Goal: Use online tool/utility: Utilize a website feature to perform a specific function

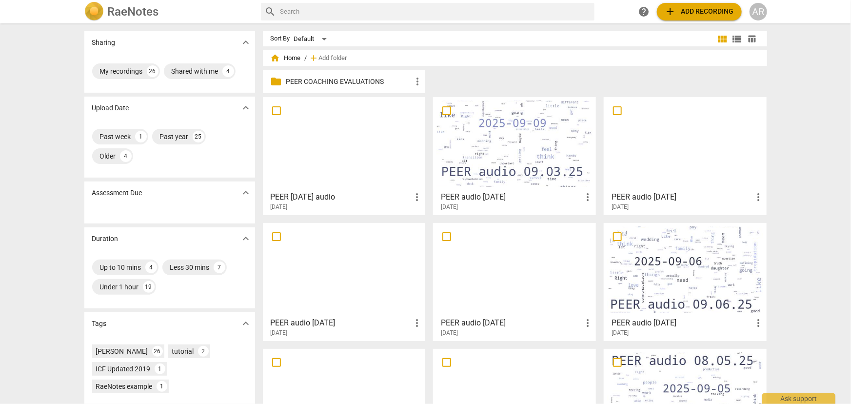
click at [700, 13] on span "add Add recording" at bounding box center [699, 12] width 69 height 12
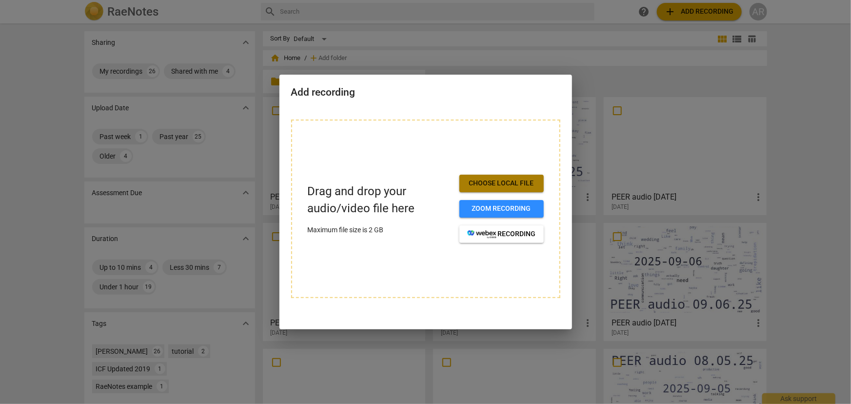
click at [522, 181] on span "Choose local file" at bounding box center [501, 184] width 69 height 10
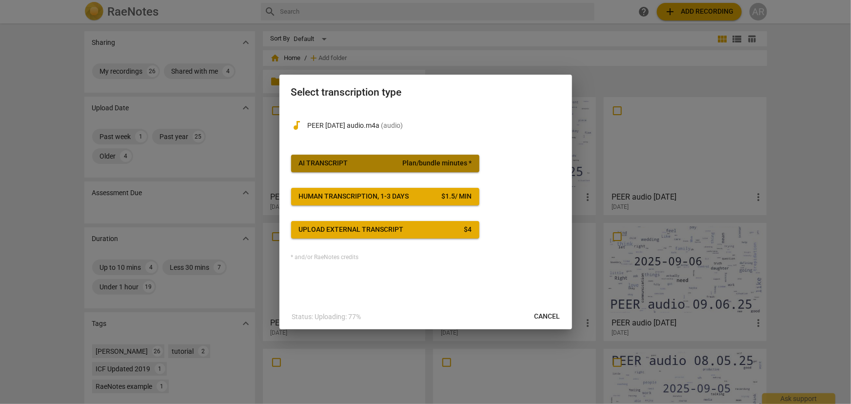
click at [397, 163] on span "AI Transcript Plan/bundle minutes *" at bounding box center [385, 164] width 173 height 10
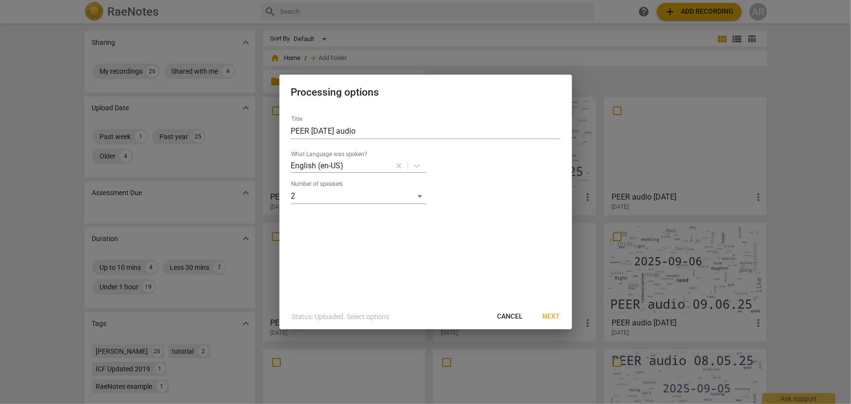
click at [551, 316] on span "Next" at bounding box center [552, 317] width 18 height 10
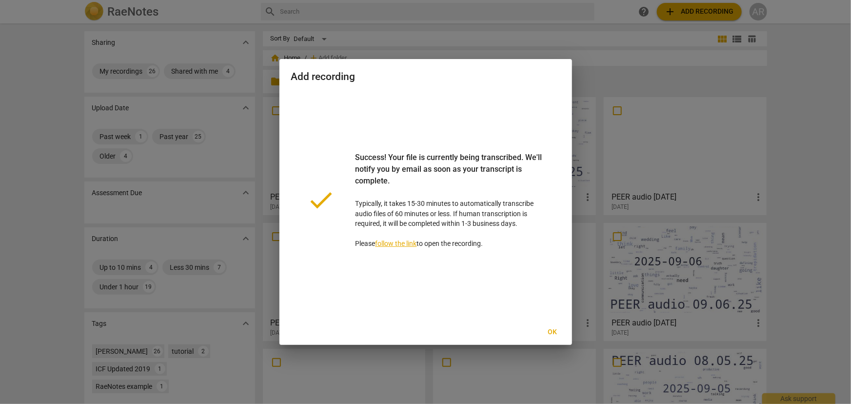
click at [559, 334] on span "Ok" at bounding box center [553, 332] width 16 height 10
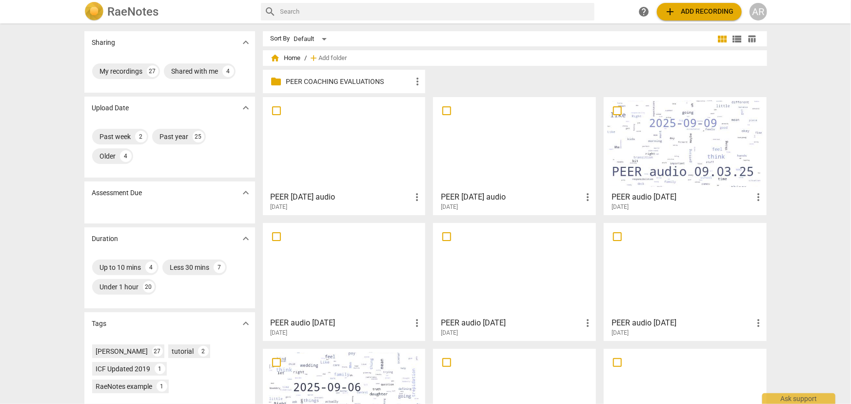
click at [327, 131] on div at bounding box center [344, 143] width 156 height 86
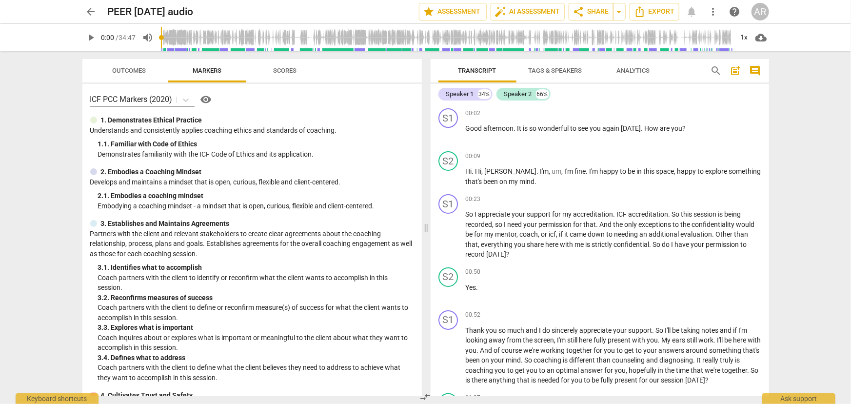
click at [544, 72] on span "Tags & Speakers" at bounding box center [556, 70] width 54 height 7
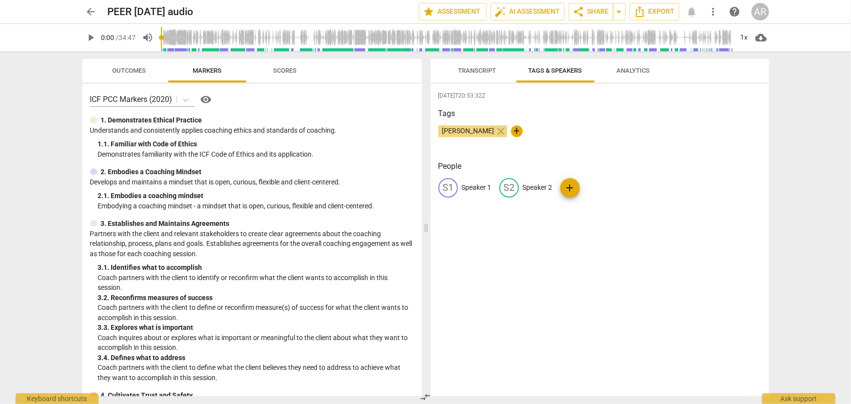
click at [473, 187] on p "Speaker 1" at bounding box center [477, 187] width 30 height 10
type input "COACH"
click at [598, 185] on p "Speaker 2" at bounding box center [601, 187] width 30 height 10
type input "CLIENT"
click at [537, 264] on div "[DATE]T20:53:32Z Tags [PERSON_NAME] close + People CO COACH edit CLIENT delete …" at bounding box center [600, 240] width 339 height 312
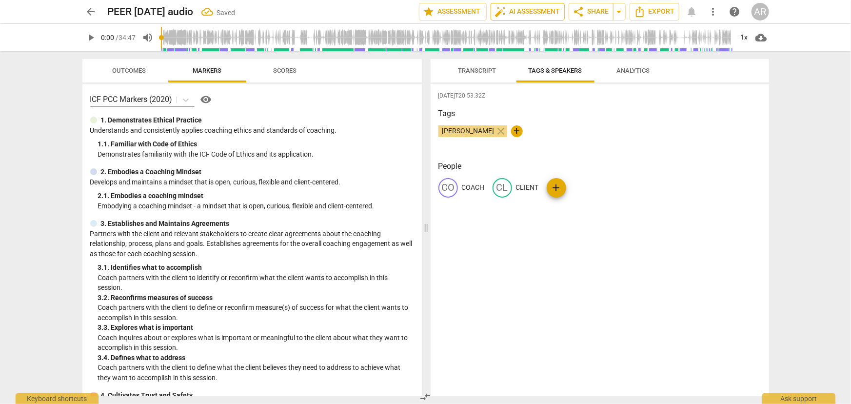
click at [518, 11] on span "auto_fix_high AI Assessment" at bounding box center [527, 12] width 65 height 12
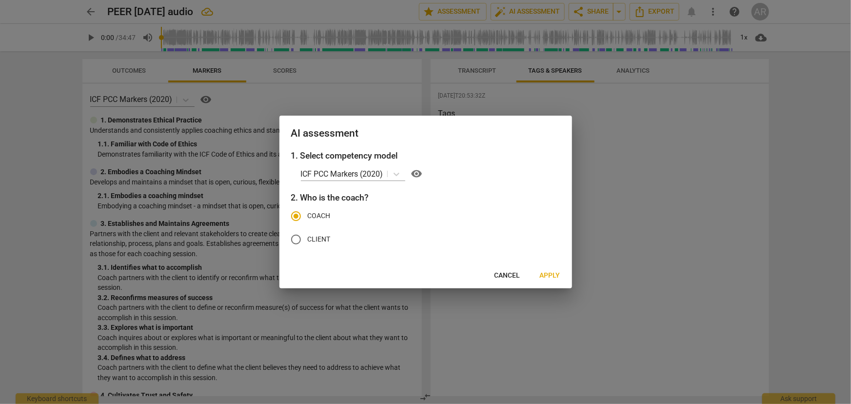
click at [552, 276] on span "Apply" at bounding box center [550, 276] width 20 height 10
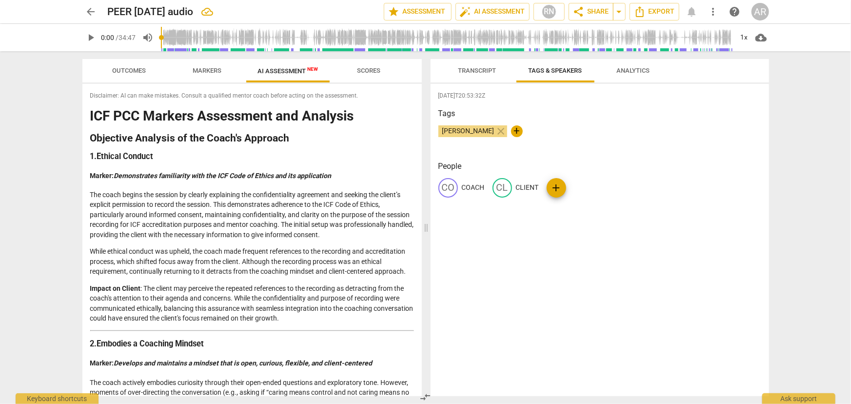
click at [629, 73] on span "Analytics" at bounding box center [633, 70] width 33 height 7
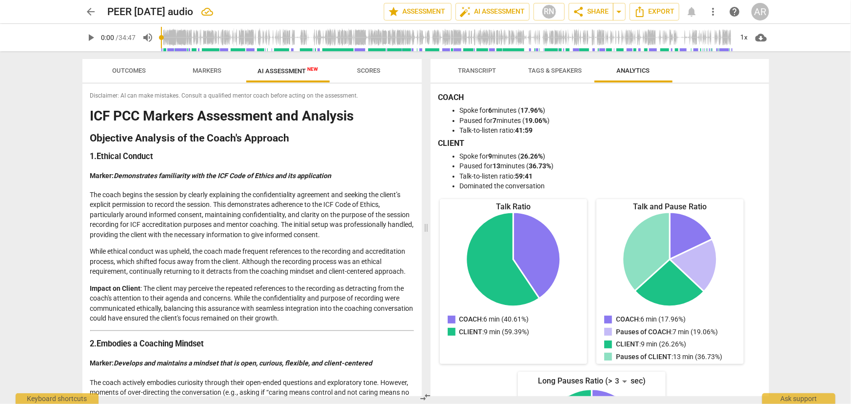
click at [132, 73] on span "Outcomes" at bounding box center [129, 70] width 34 height 7
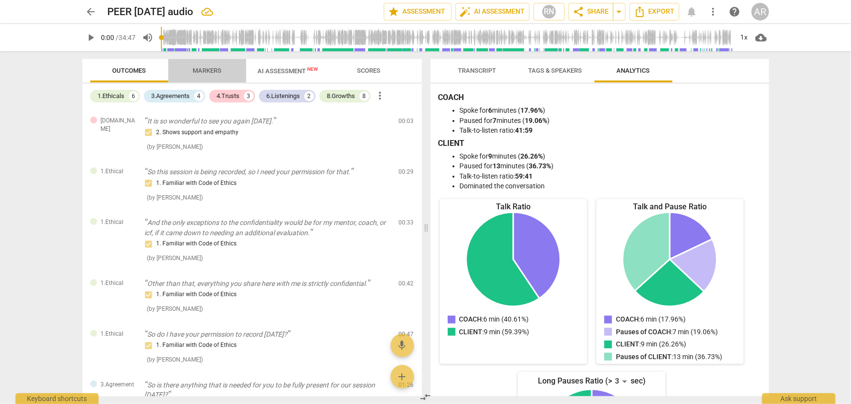
click at [202, 68] on span "Markers" at bounding box center [207, 70] width 29 height 7
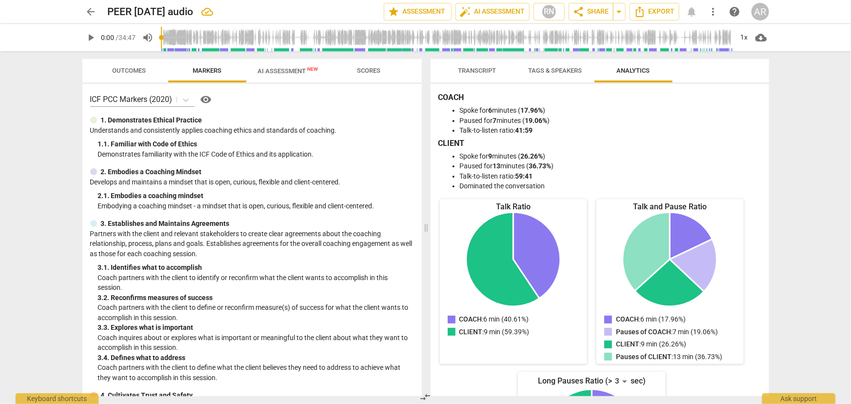
click at [281, 70] on span "AI Assessment New" at bounding box center [288, 70] width 60 height 7
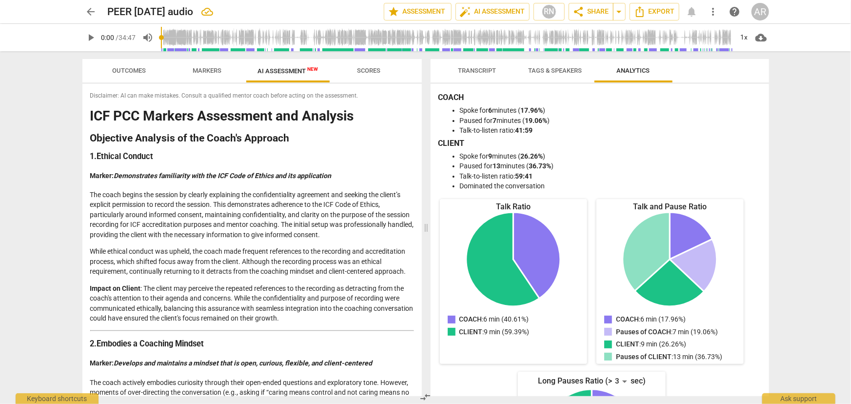
click at [364, 70] on span "Scores" at bounding box center [369, 70] width 23 height 7
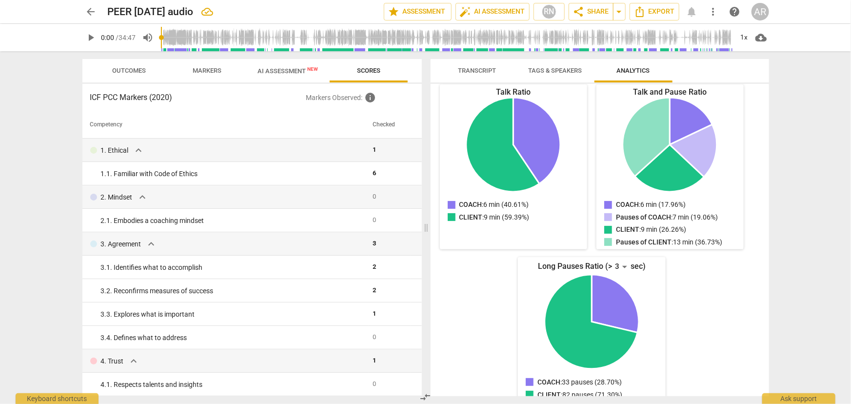
scroll to position [129, 0]
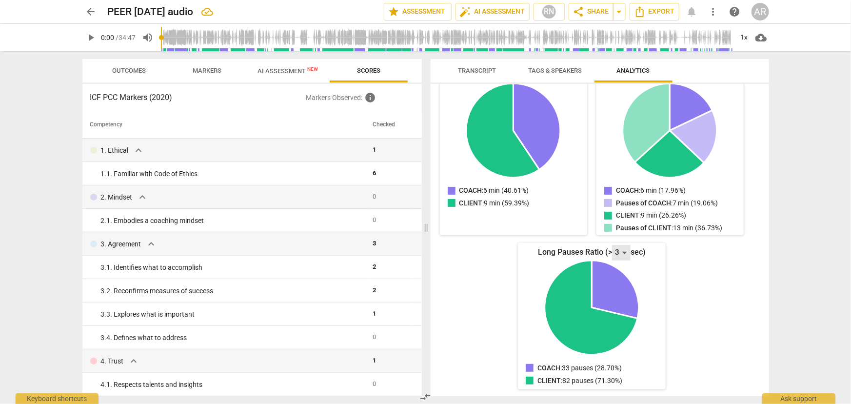
click at [623, 255] on div "3" at bounding box center [621, 253] width 19 height 16
click at [620, 385] on li "10" at bounding box center [622, 382] width 23 height 19
click at [610, 252] on div "Long Pauses Ratio (> 10 sec)" at bounding box center [591, 253] width 147 height 16
click at [621, 251] on div "10" at bounding box center [621, 253] width 19 height 16
click at [622, 118] on li "3" at bounding box center [622, 118] width 23 height 19
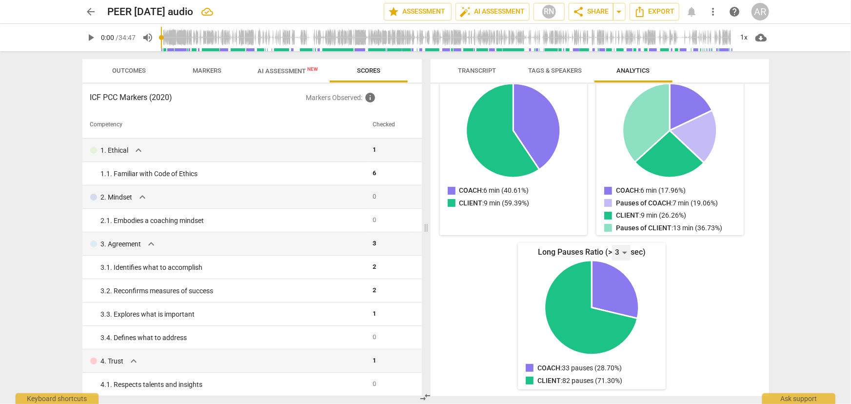
scroll to position [0, 0]
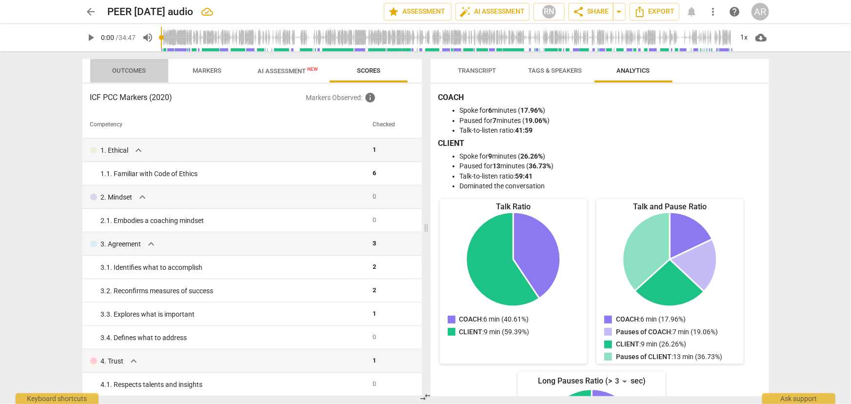
click at [133, 68] on span "Outcomes" at bounding box center [129, 70] width 34 height 7
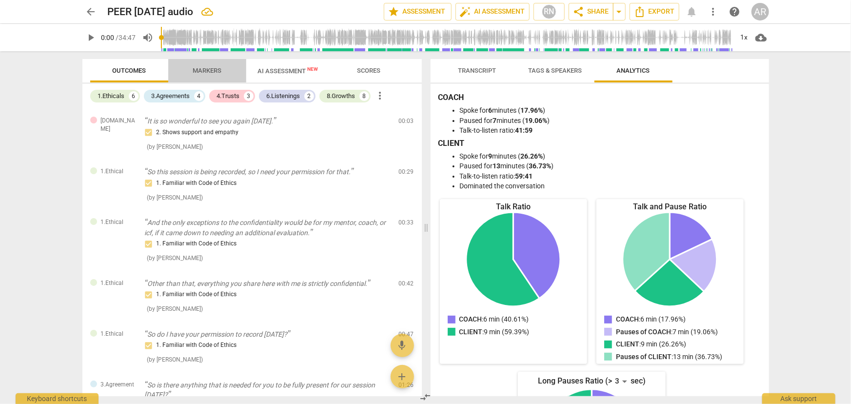
click at [220, 72] on span "Markers" at bounding box center [207, 70] width 29 height 7
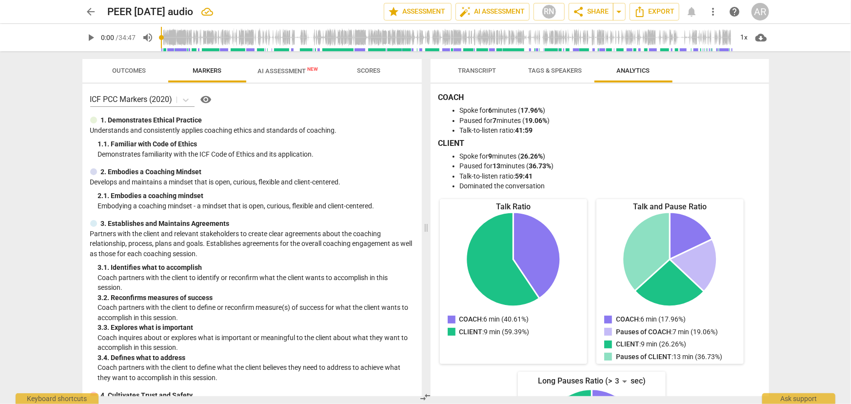
click at [284, 74] on span "AI Assessment New" at bounding box center [288, 70] width 60 height 7
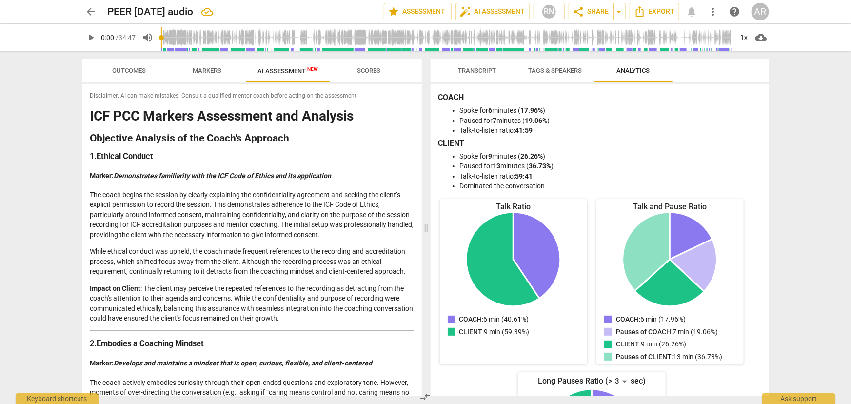
click at [372, 69] on span "Scores" at bounding box center [369, 70] width 23 height 7
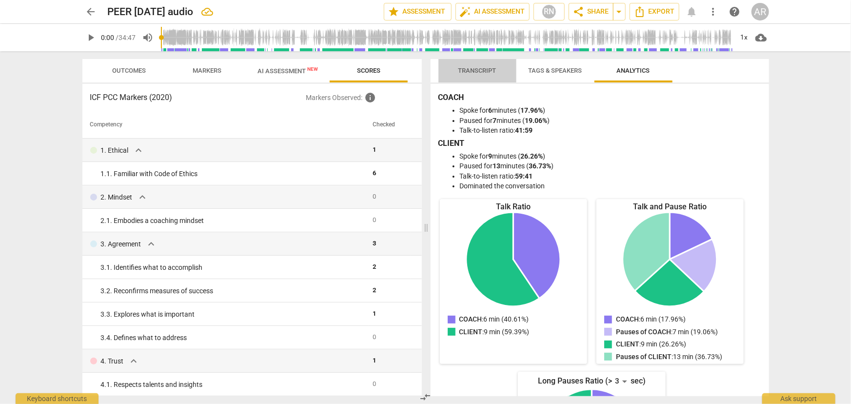
click at [464, 70] on span "Transcript" at bounding box center [478, 70] width 38 height 7
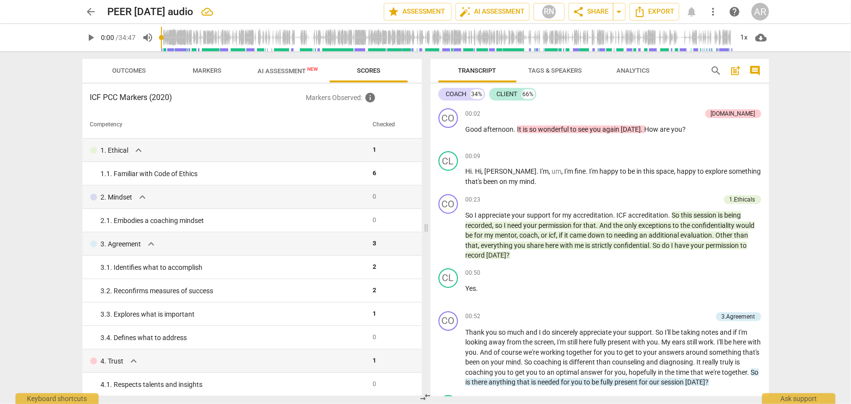
click at [554, 73] on span "Tags & Speakers" at bounding box center [556, 70] width 54 height 7
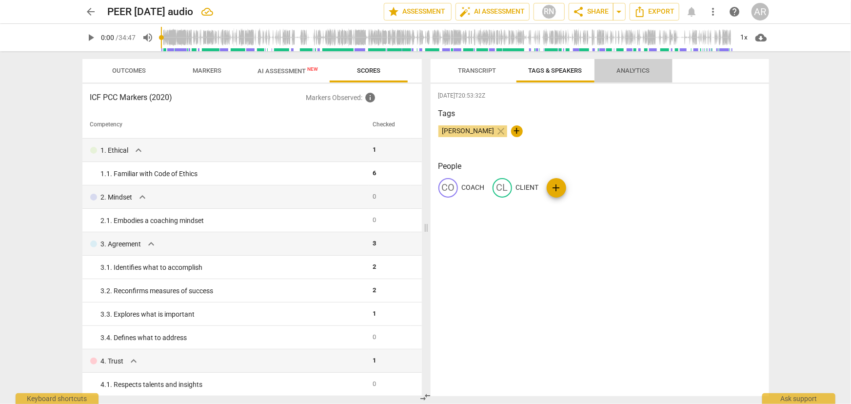
click at [636, 72] on span "Analytics" at bounding box center [633, 70] width 33 height 7
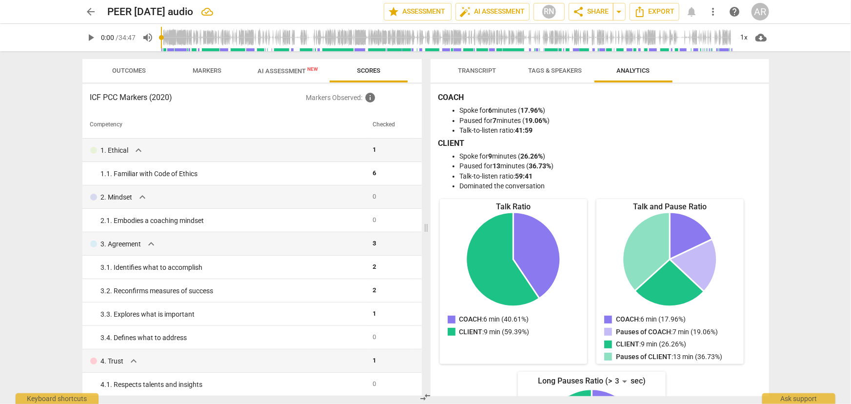
click at [120, 70] on span "Outcomes" at bounding box center [129, 70] width 34 height 7
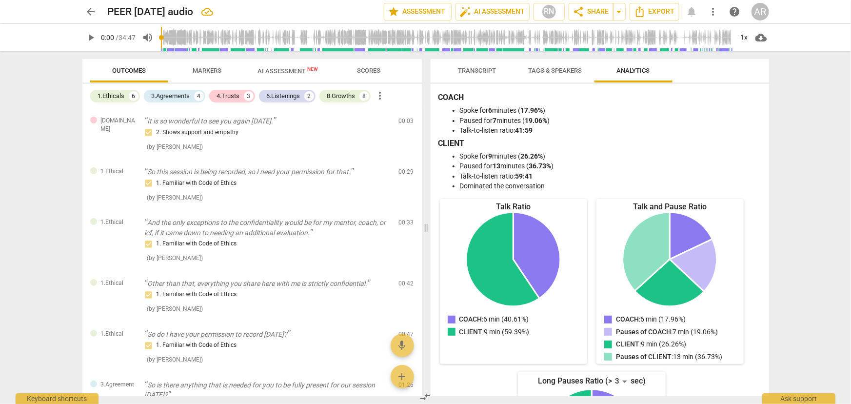
click at [207, 72] on span "Markers" at bounding box center [207, 70] width 29 height 7
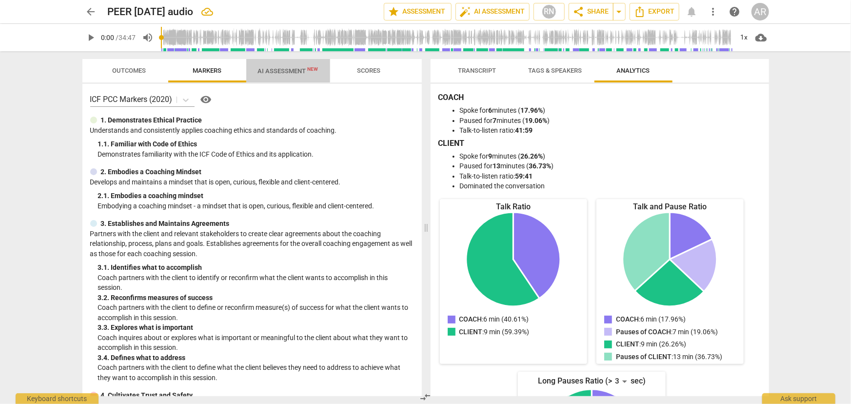
drag, startPoint x: 283, startPoint y: 70, endPoint x: 279, endPoint y: 76, distance: 7.0
click at [283, 70] on span "AI Assessment New" at bounding box center [288, 70] width 60 height 7
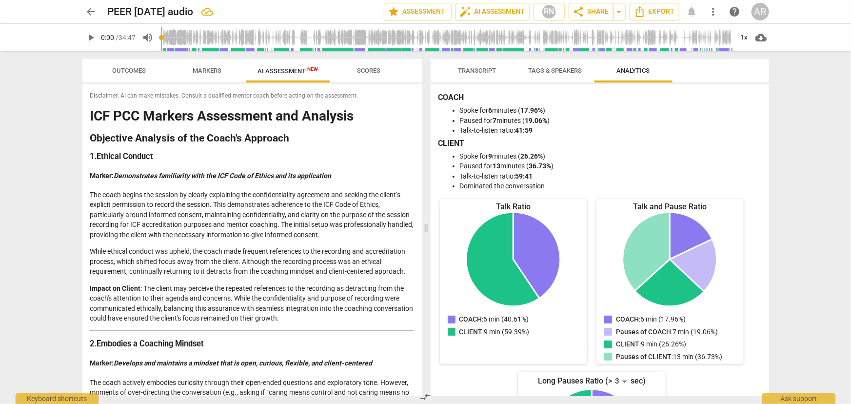
click at [475, 70] on span "Transcript" at bounding box center [478, 70] width 38 height 7
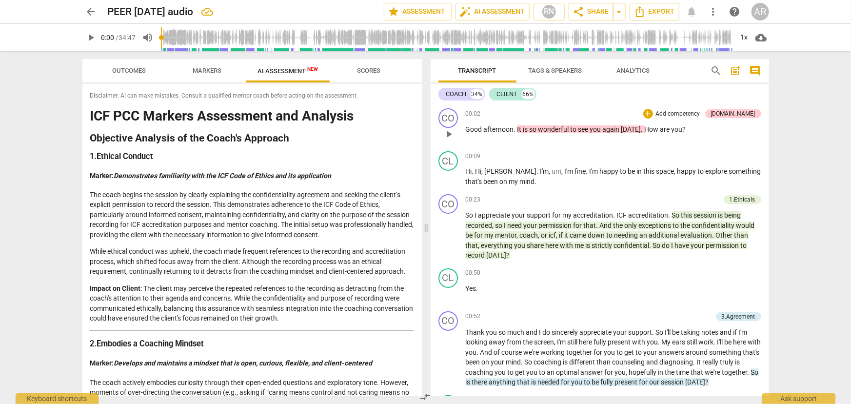
drag, startPoint x: 732, startPoint y: 345, endPoint x: 465, endPoint y: 113, distance: 353.0
click at [465, 113] on div "CO play_arrow pause 00:02 + Add competency [DOMAIN_NAME] keyboard_arrow_right G…" at bounding box center [600, 250] width 339 height 292
click at [546, 111] on div "00:02 + Add competency [DOMAIN_NAME] keyboard_arrow_right" at bounding box center [612, 113] width 296 height 11
click at [527, 156] on div "00:09 + Add competency keyboard_arrow_right" at bounding box center [614, 156] width 296 height 10
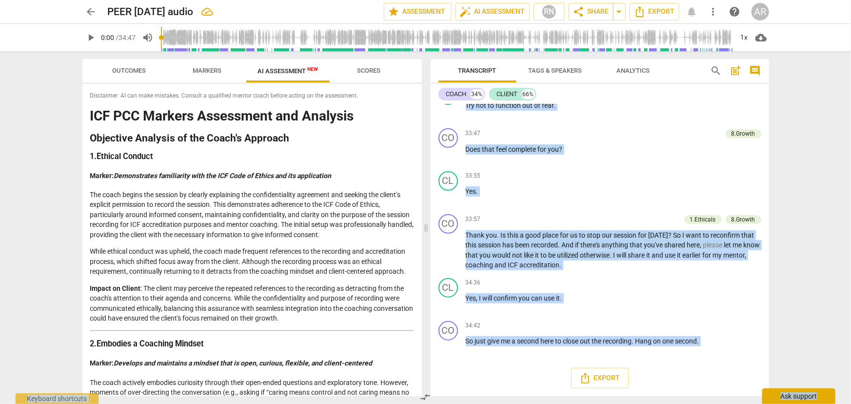
scroll to position [4140, 0]
drag, startPoint x: 438, startPoint y: 110, endPoint x: 818, endPoint y: 394, distance: 474.7
click at [818, 0] on div "arrow_back PEER [DATE] audio edit star Assessment auto_fix_high AI Assessment R…" at bounding box center [425, 0] width 851 height 0
copy div "search post_add comment COACH 34% CLIENT 66% CO play_arrow pause 00:02 + Add co…"
click at [663, 13] on span "Export" at bounding box center [654, 12] width 41 height 12
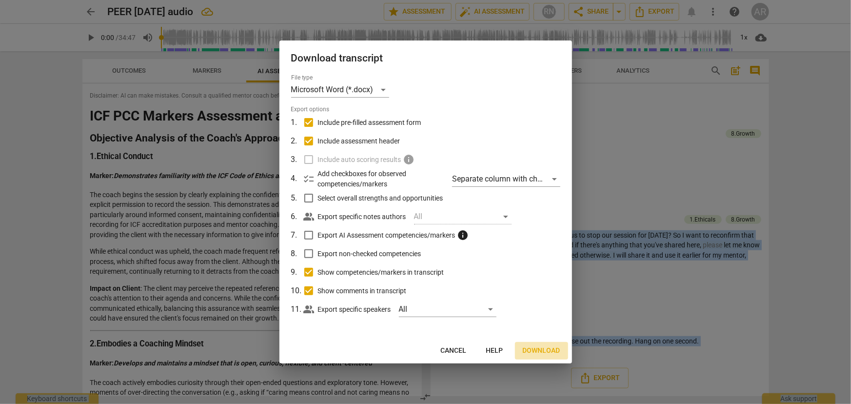
click at [539, 353] on span "Download" at bounding box center [542, 351] width 38 height 10
